Goal: Communication & Community: Ask a question

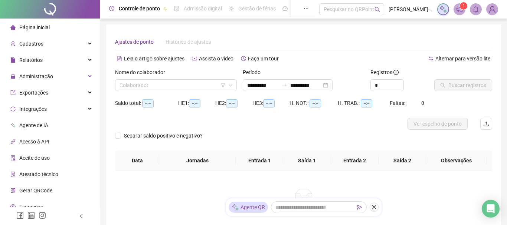
type input "**********"
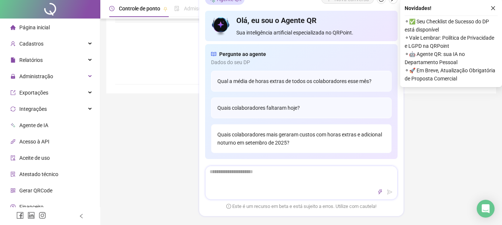
scroll to position [74, 0]
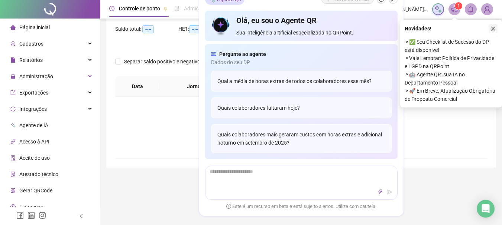
click at [492, 31] on button "button" at bounding box center [492, 28] width 9 height 9
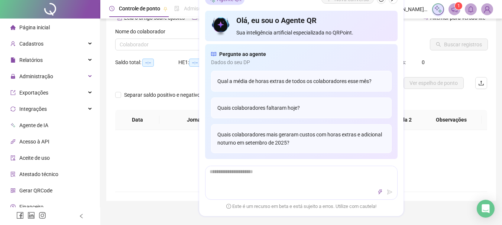
scroll to position [0, 0]
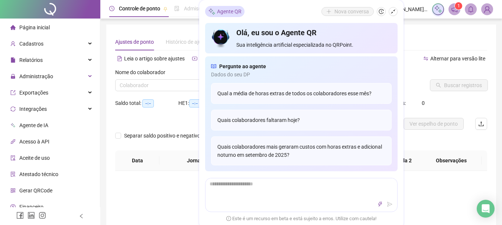
type input "**********"
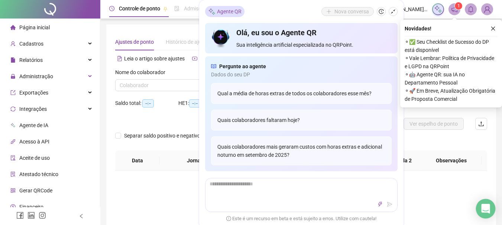
click at [488, 212] on icon "Open Intercom Messenger" at bounding box center [485, 209] width 9 height 10
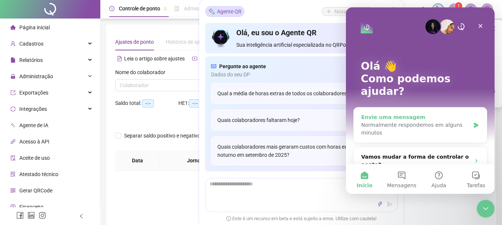
click at [401, 121] on div "Normalmente respondemos em alguns minutos" at bounding box center [415, 129] width 109 height 16
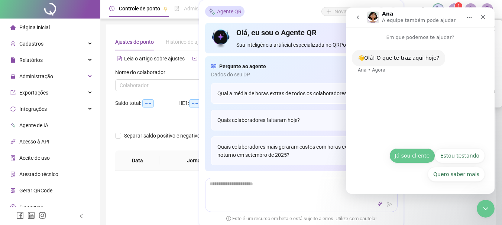
click at [417, 154] on button "Já sou cliente" at bounding box center [412, 156] width 46 height 15
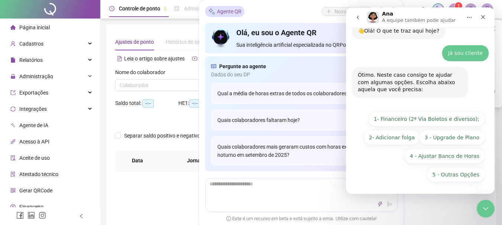
scroll to position [27, 0]
click at [456, 138] on button "3 - Upgrade de Plano" at bounding box center [452, 137] width 66 height 15
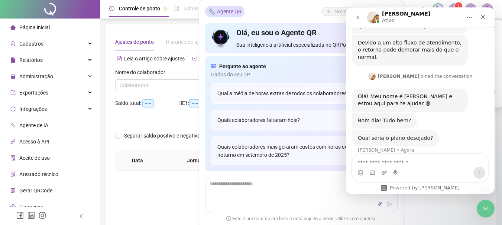
scroll to position [258, 0]
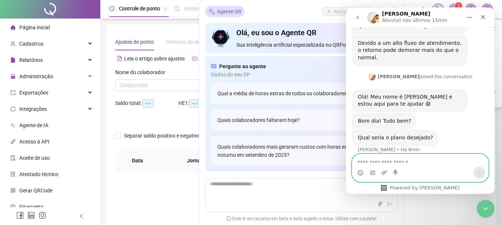
click at [382, 161] on textarea "Envie uma mensagem..." at bounding box center [420, 160] width 136 height 13
type textarea "**********"
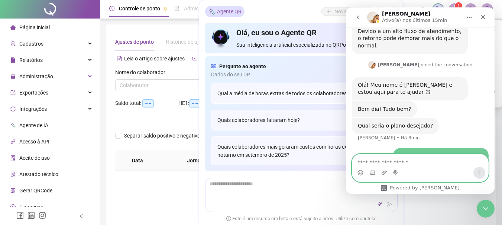
scroll to position [281, 0]
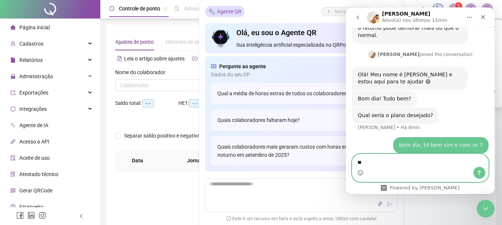
type textarea "*"
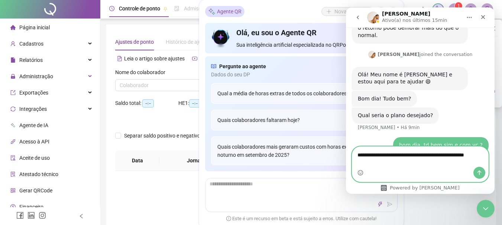
scroll to position [288, 0]
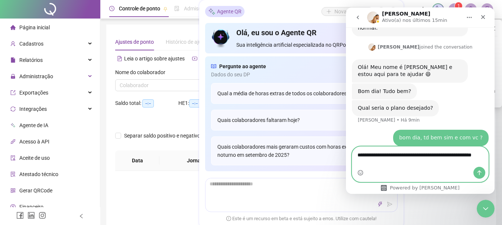
type textarea "**********"
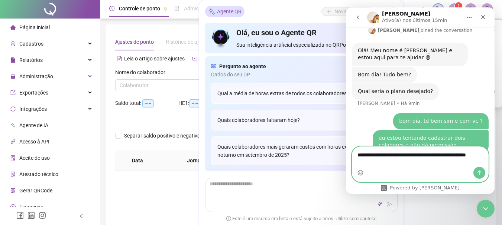
scroll to position [312, 0]
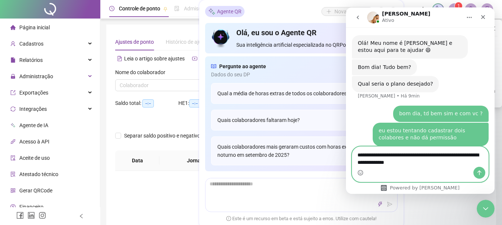
type textarea "**********"
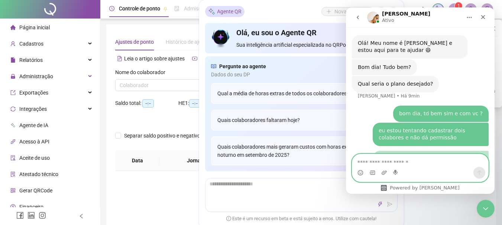
scroll to position [329, 0]
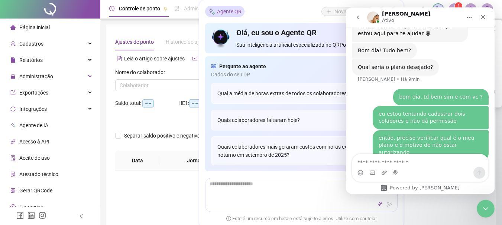
click at [466, 17] on icon "Início" at bounding box center [469, 17] width 6 height 6
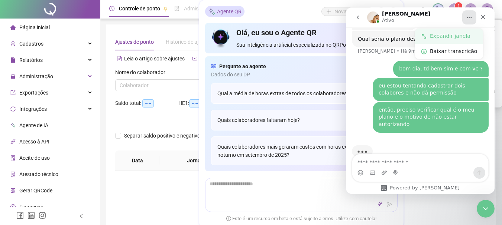
click at [449, 37] on div "Expandir janela" at bounding box center [453, 36] width 47 height 8
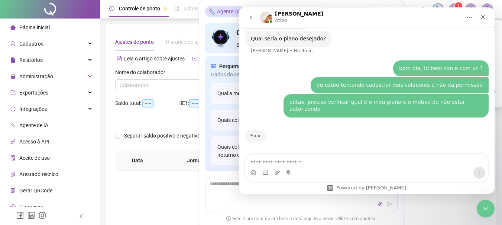
scroll to position [278, 0]
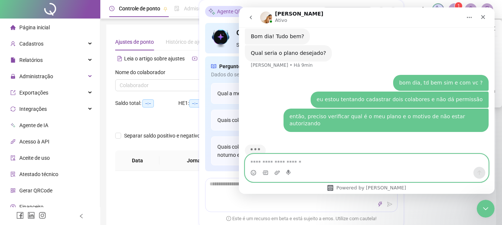
click at [291, 162] on textarea "Envie uma mensagem..." at bounding box center [366, 160] width 243 height 13
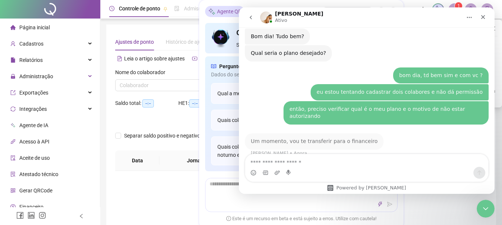
scroll to position [271, 0]
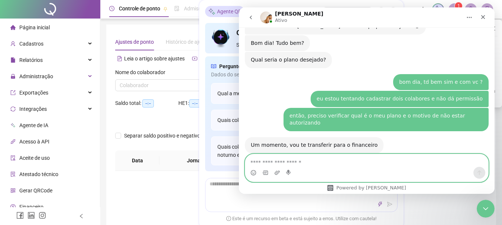
click at [265, 164] on textarea "Envie uma mensagem..." at bounding box center [366, 160] width 243 height 13
click at [300, 162] on textarea "Envie uma mensagem..." at bounding box center [366, 160] width 243 height 13
